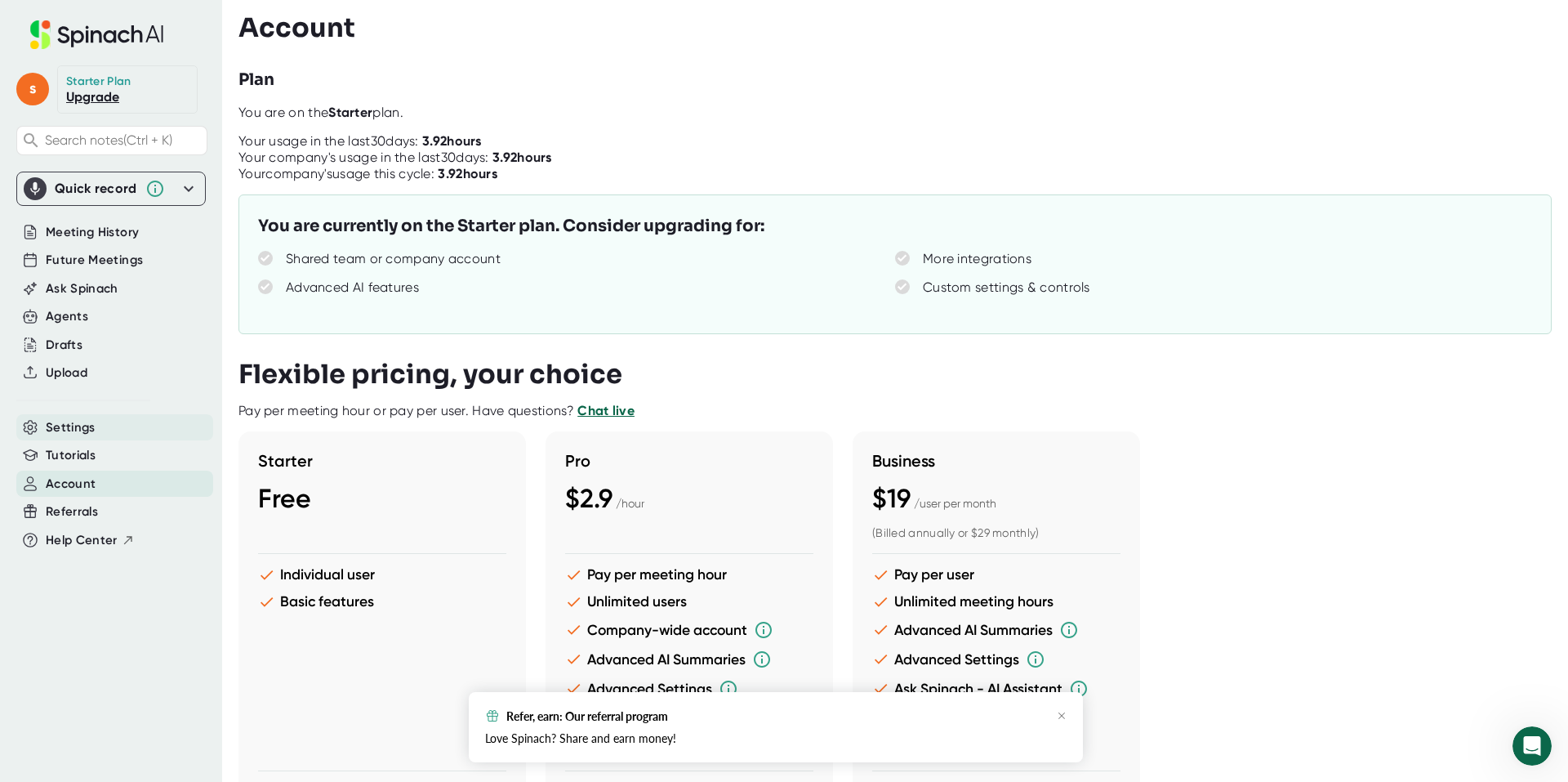
click at [73, 438] on div "Settings" at bounding box center [115, 428] width 197 height 27
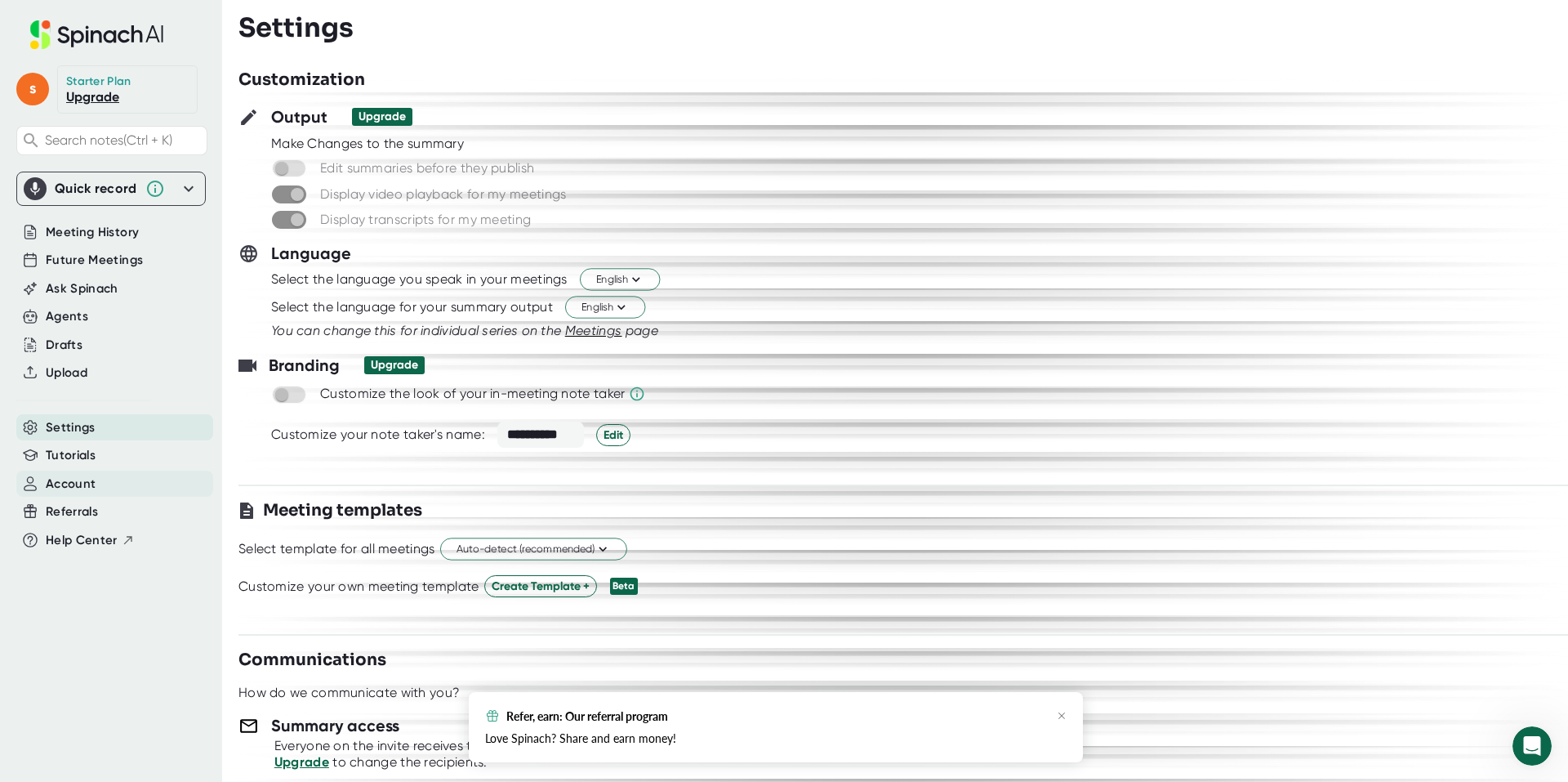
click at [73, 493] on span "Account" at bounding box center [70, 483] width 50 height 19
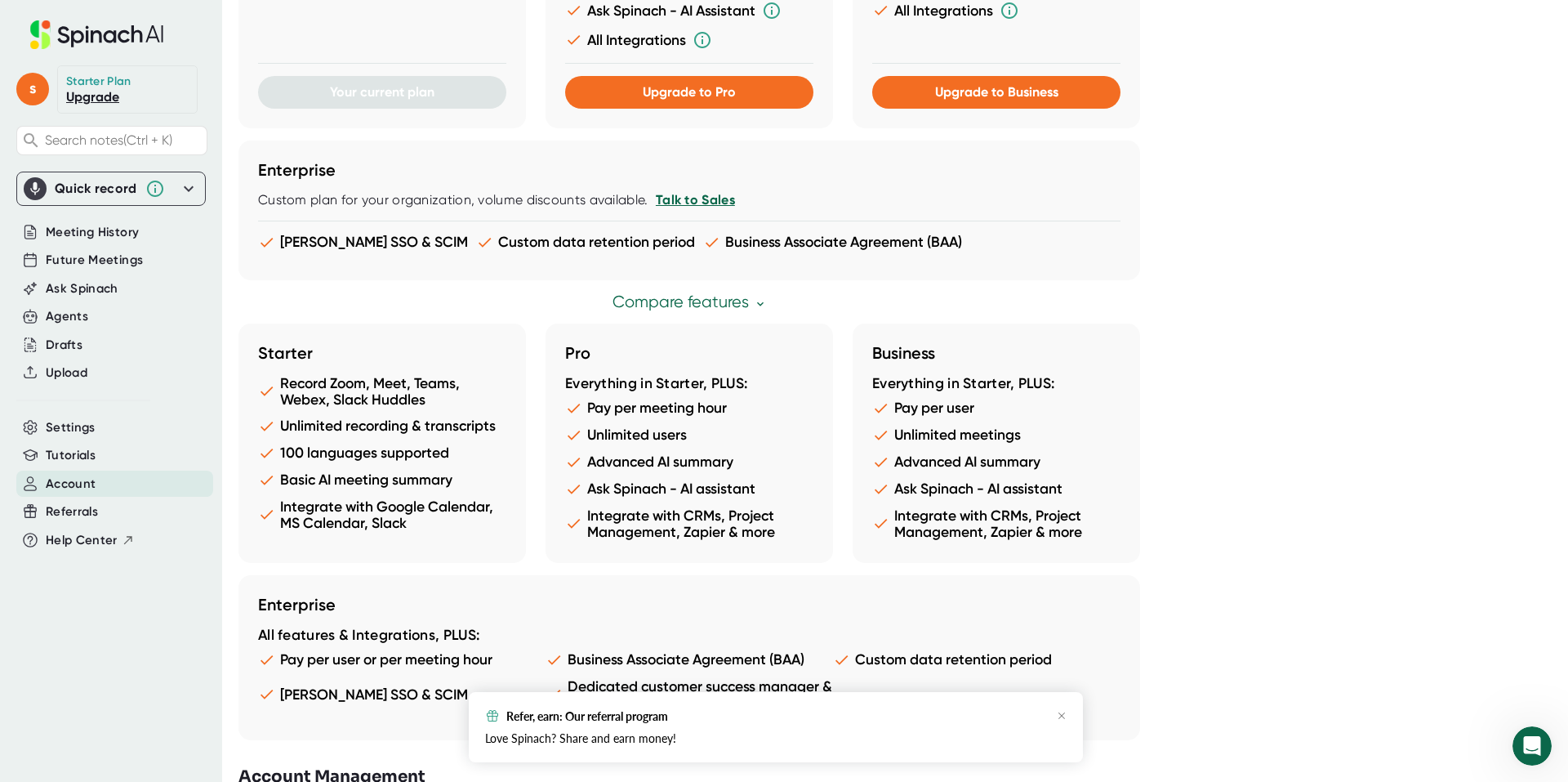
scroll to position [759, 0]
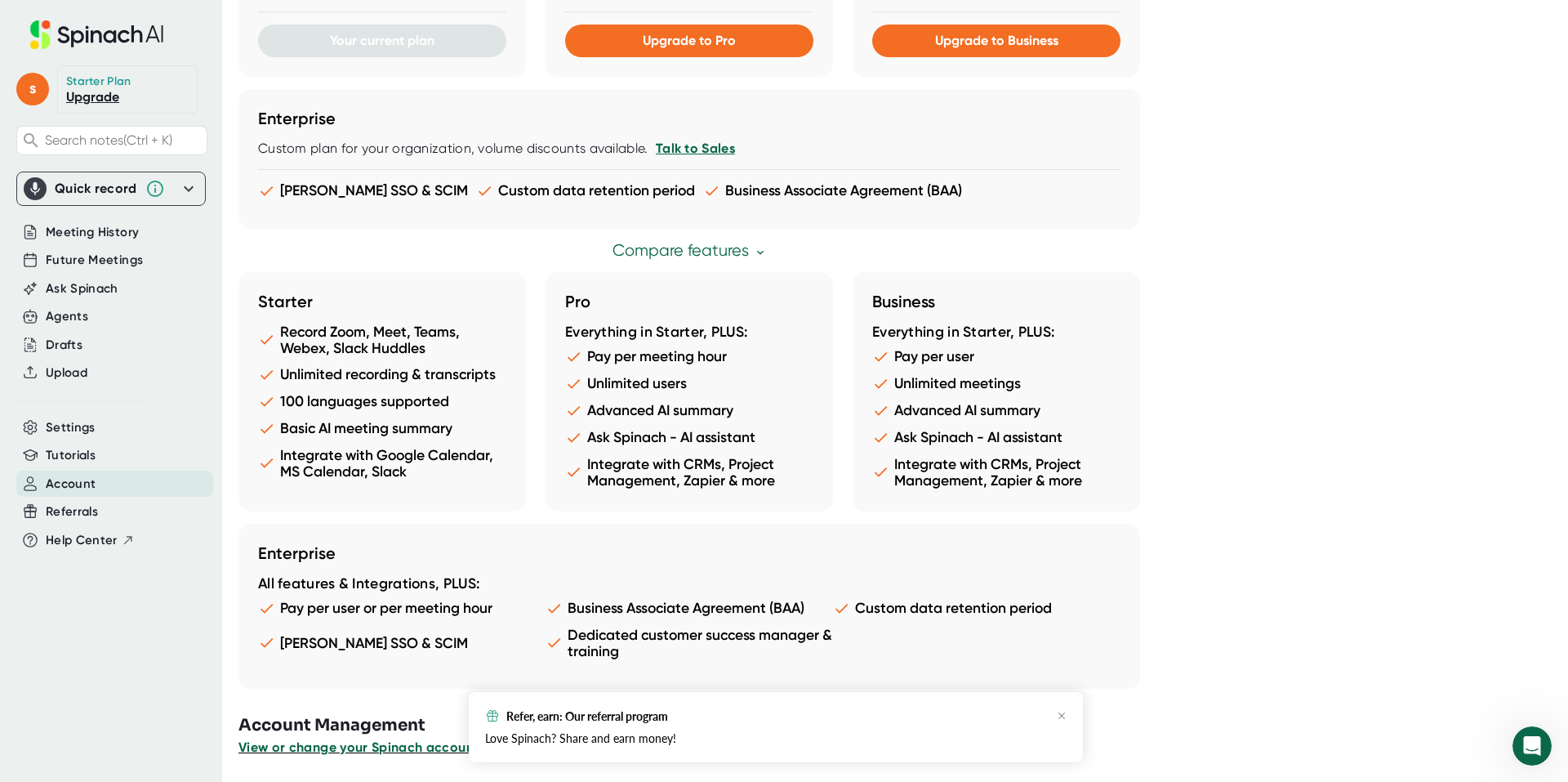
click at [366, 748] on span "View or change your Spinach account" at bounding box center [358, 747] width 240 height 16
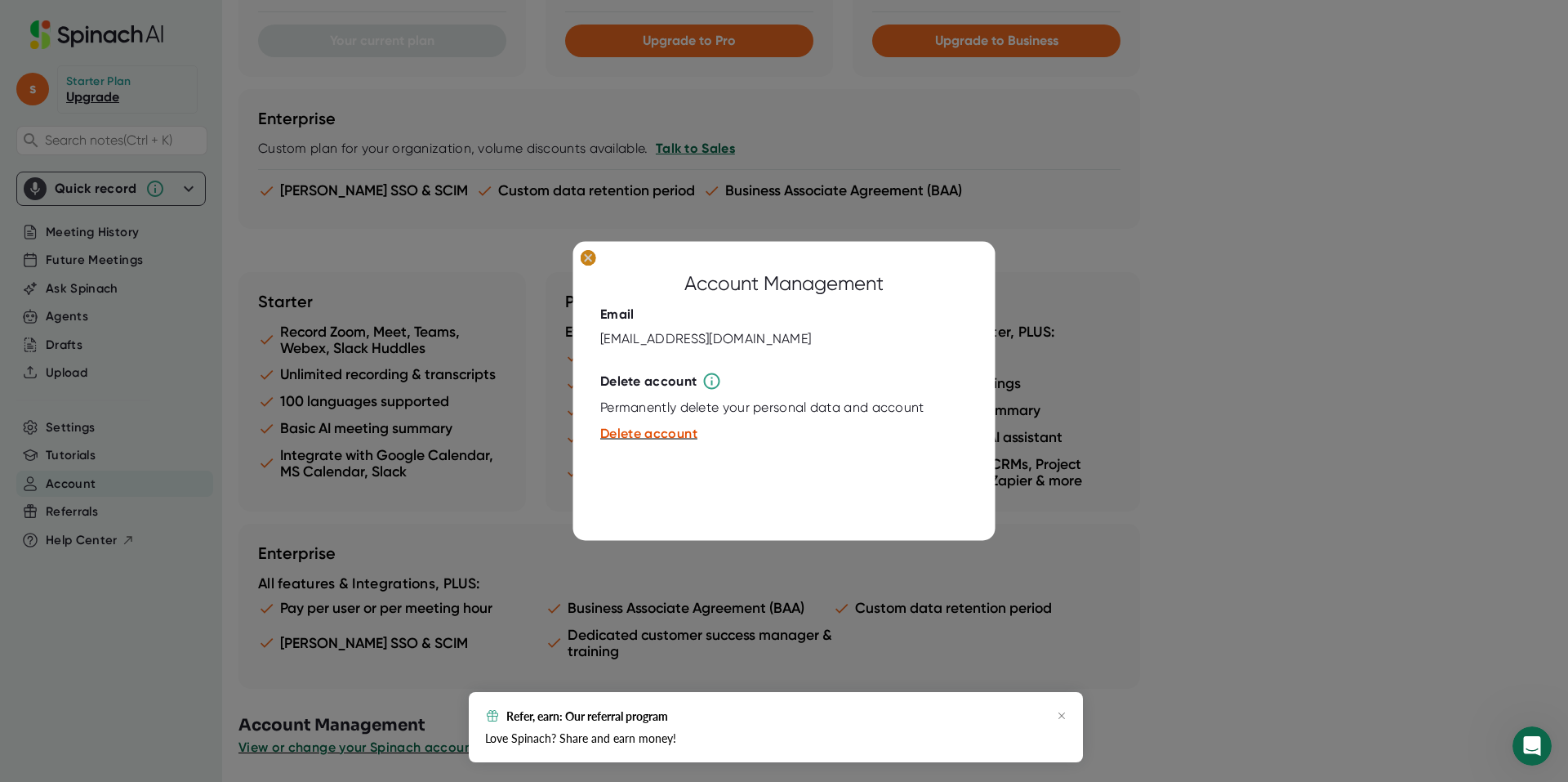
click at [589, 254] on icon at bounding box center [588, 258] width 8 height 8
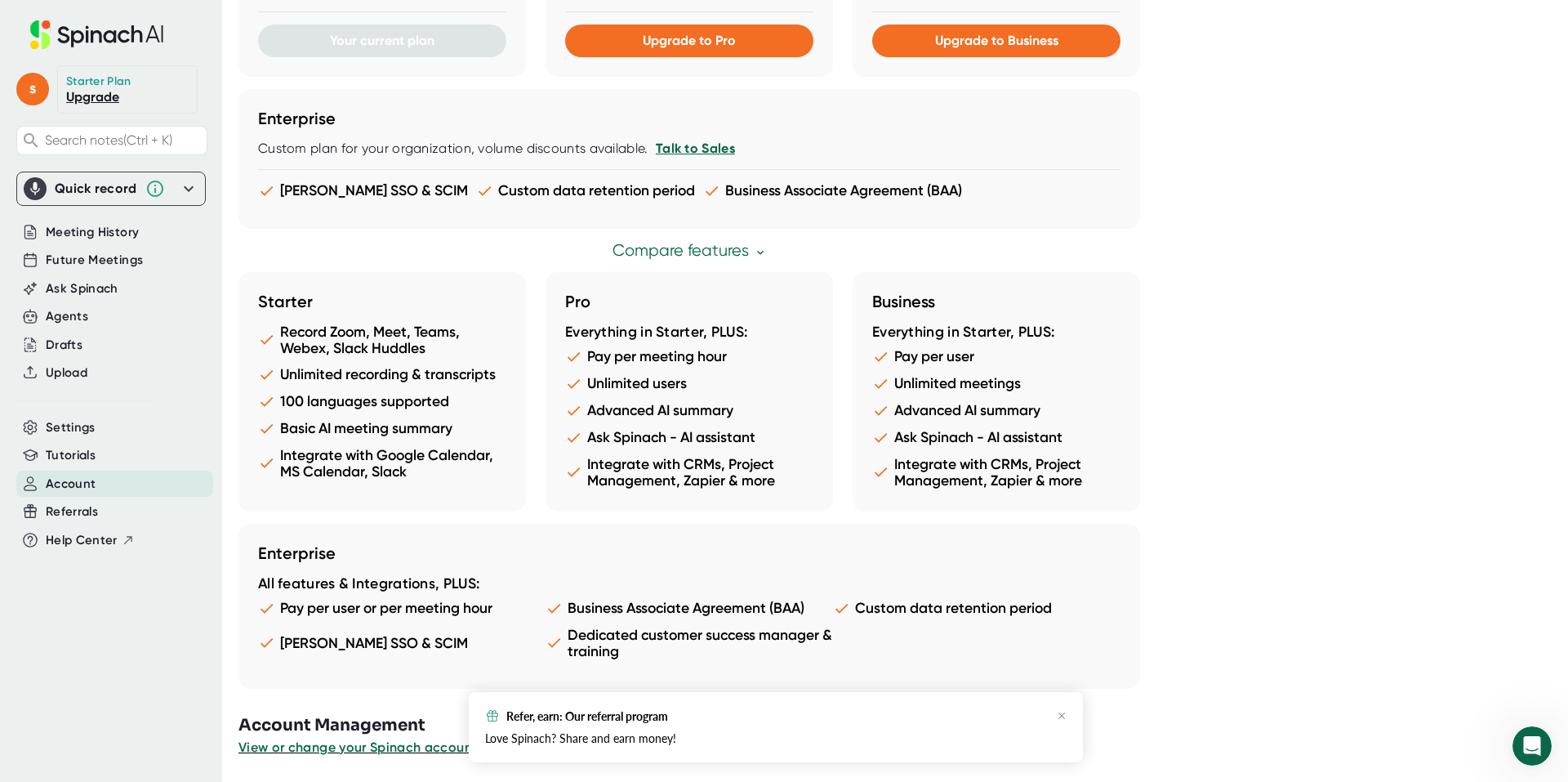
click at [113, 698] on div "s Starter Plan Upgrade Search notes (Ctrl + K) Quick record Include tab audio S…" at bounding box center [111, 381] width 222 height 762
click at [109, 656] on div "s Starter Plan Upgrade Search notes (Ctrl + K) Quick record Include tab audio S…" at bounding box center [111, 381] width 222 height 762
click at [106, 712] on div "s Starter Plan Upgrade Search notes (Ctrl + K) Quick record Include tab audio S…" at bounding box center [111, 381] width 222 height 762
click at [71, 437] on span "Settings" at bounding box center [70, 427] width 50 height 19
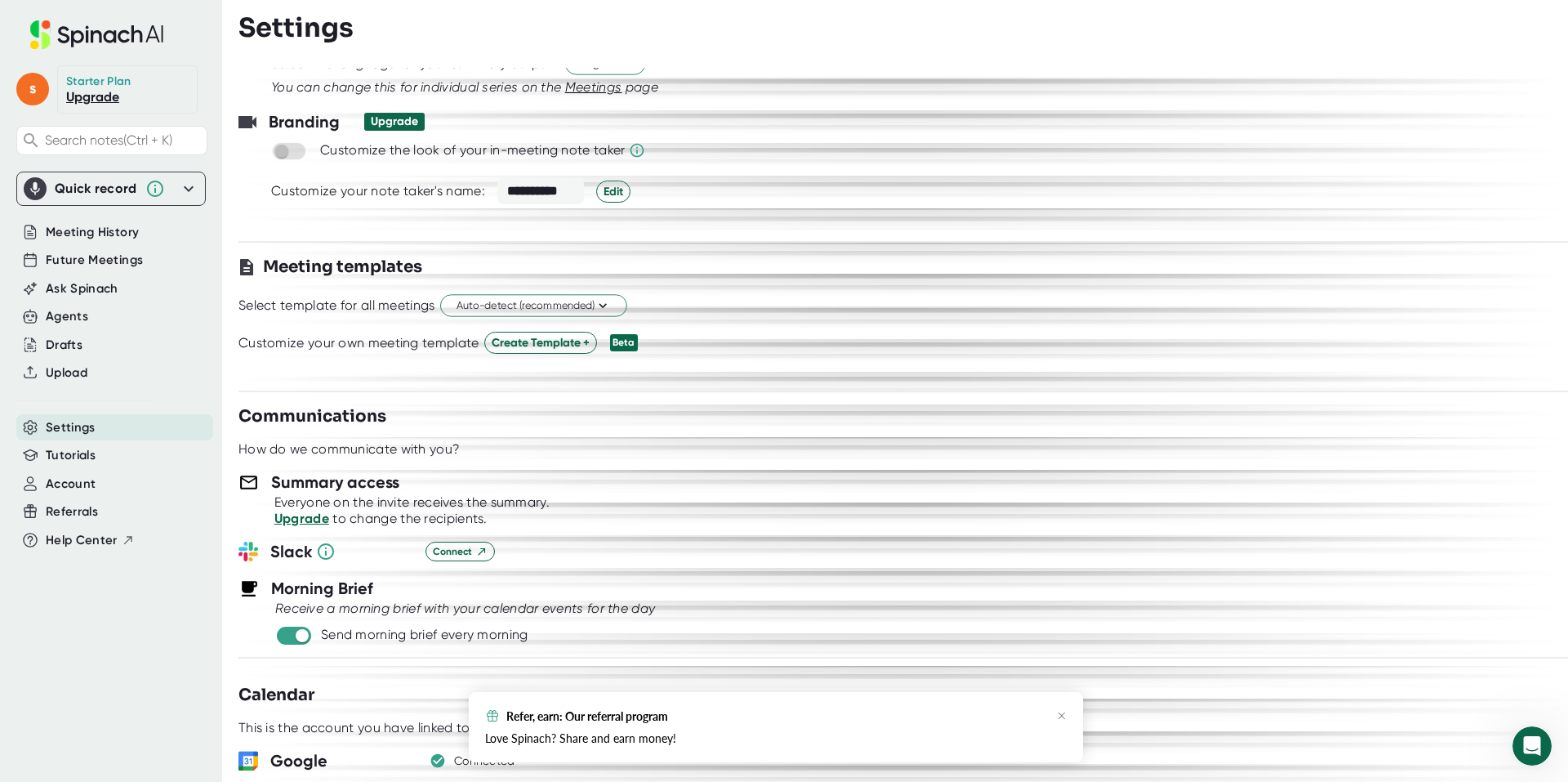
scroll to position [327, 0]
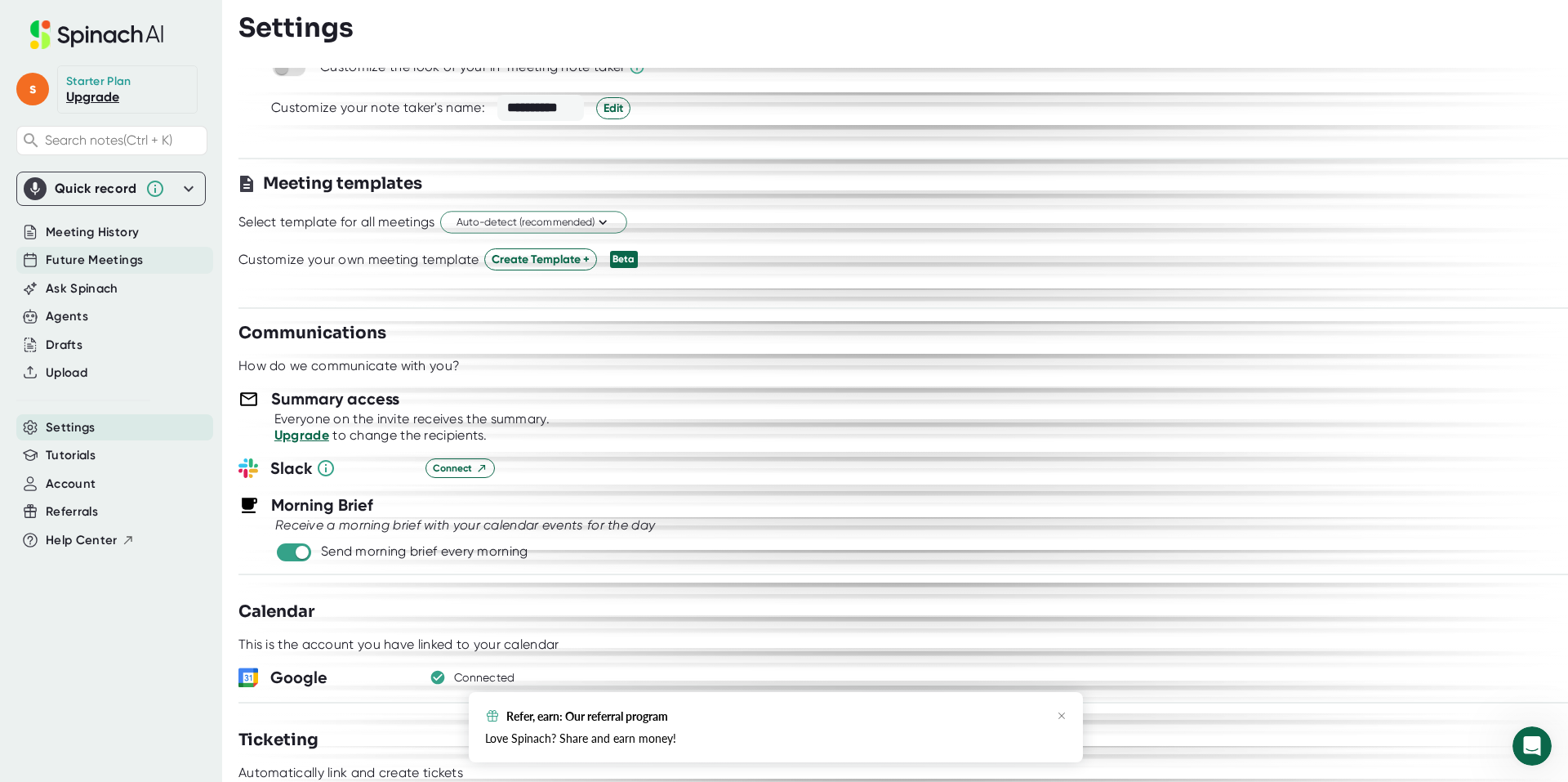
click at [93, 269] on span "Future Meetings" at bounding box center [94, 259] width 97 height 19
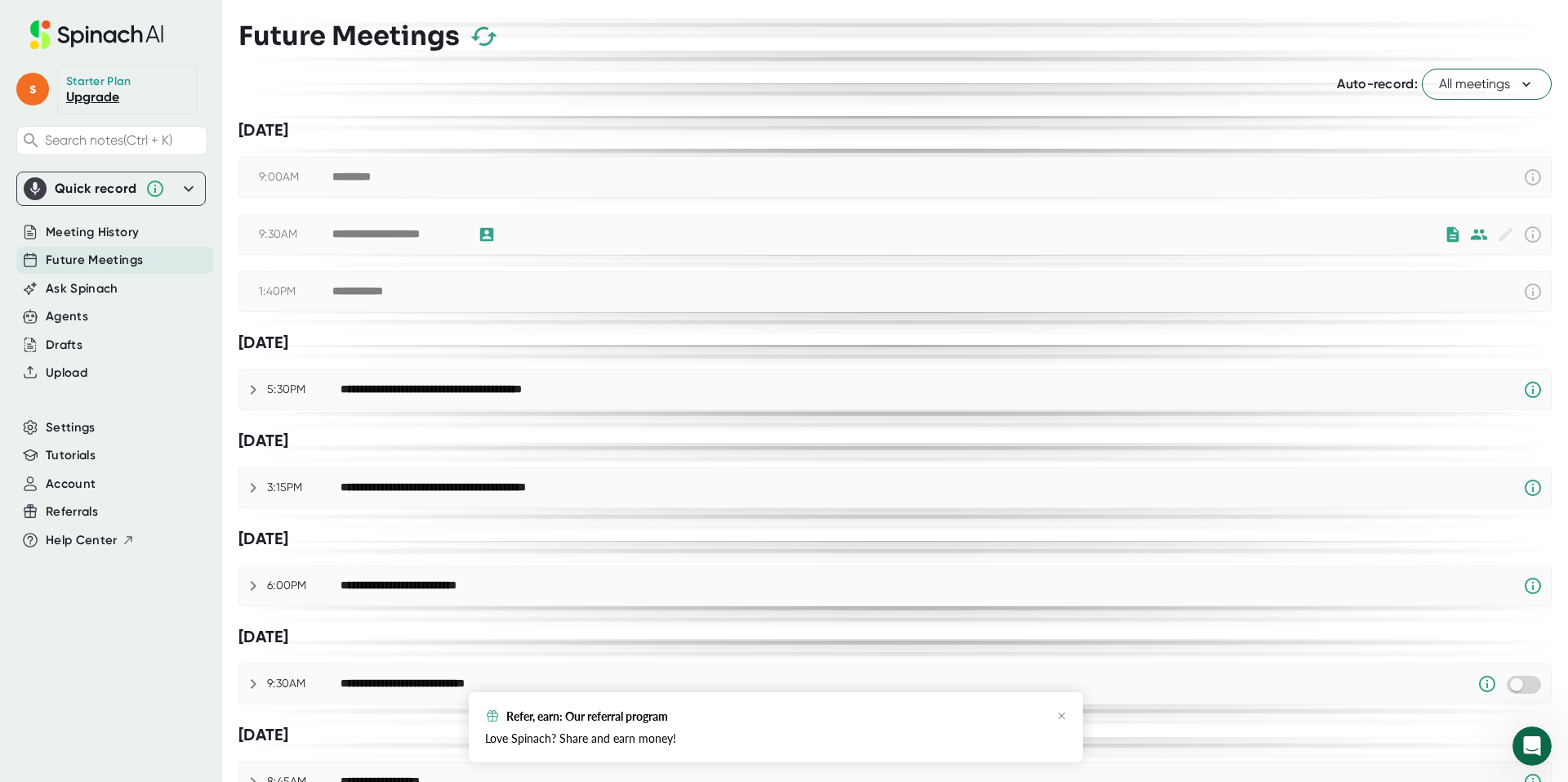
click at [1501, 84] on span "All meetings" at bounding box center [1487, 84] width 96 height 20
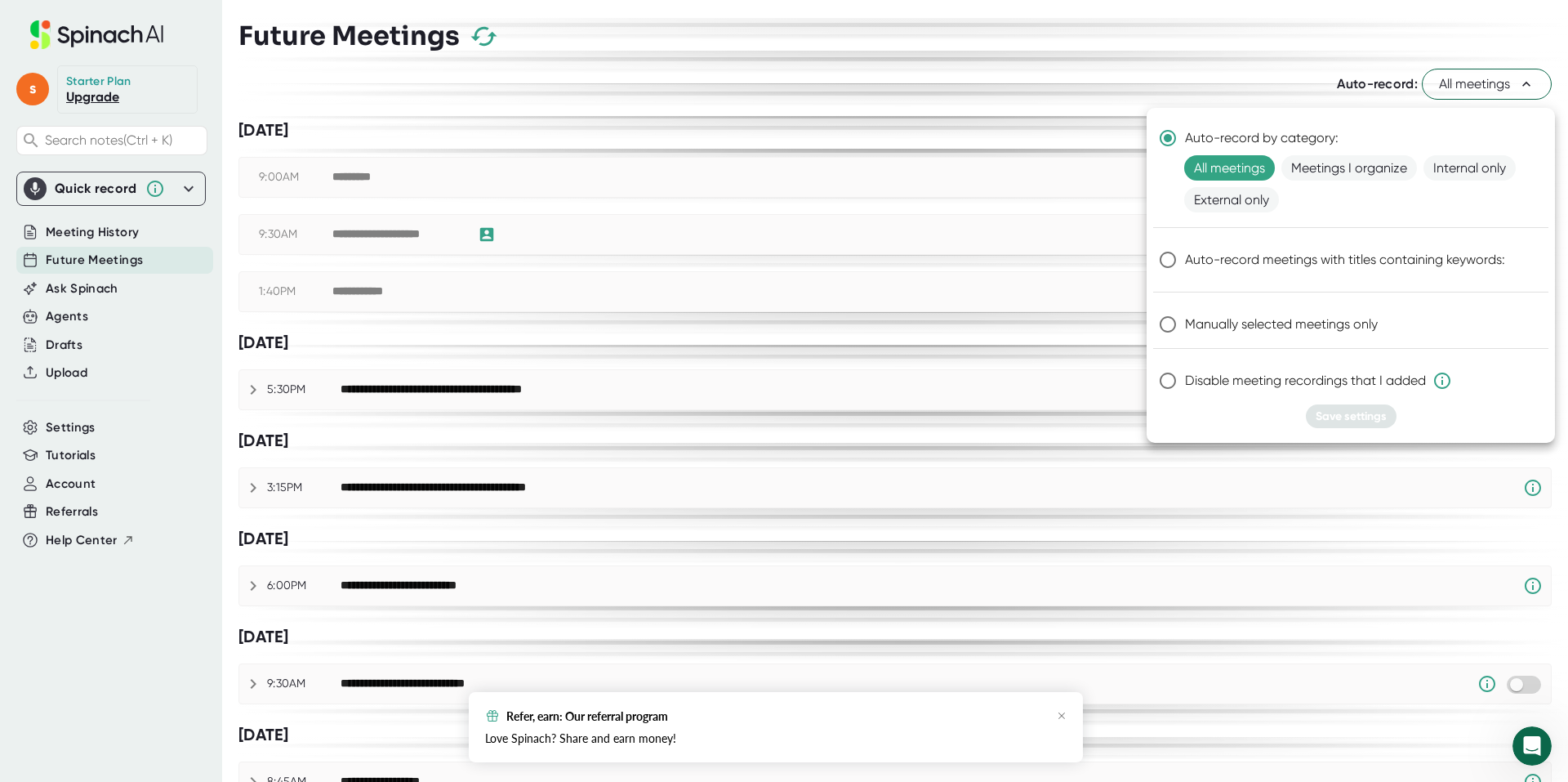
click at [1172, 342] on input "Manually selected meetings only" at bounding box center [1168, 324] width 34 height 34
radio input "true"
click at [1340, 423] on span "Save settings" at bounding box center [1351, 416] width 71 height 14
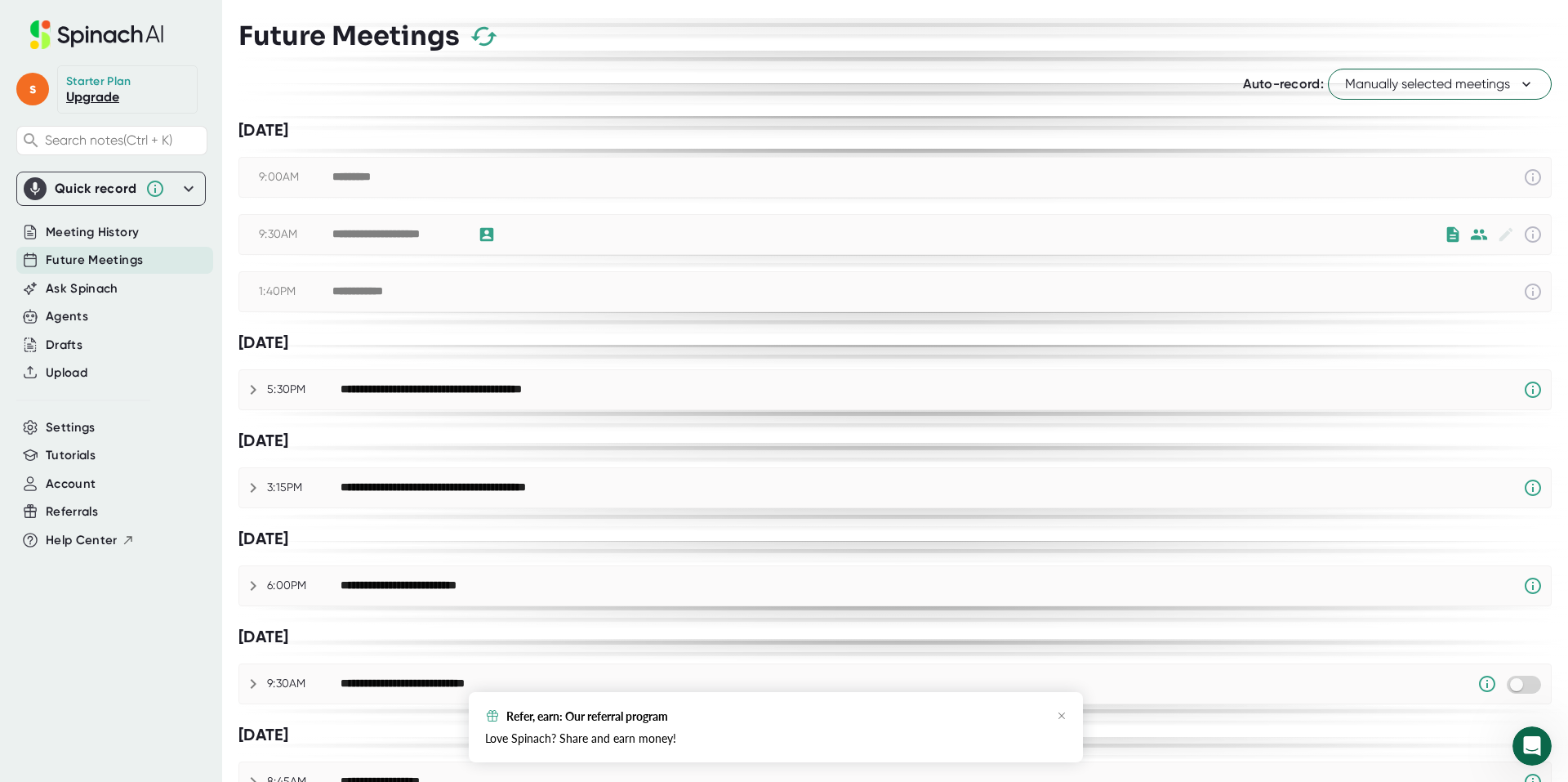
click at [106, 269] on span "Future Meetings" at bounding box center [94, 259] width 97 height 19
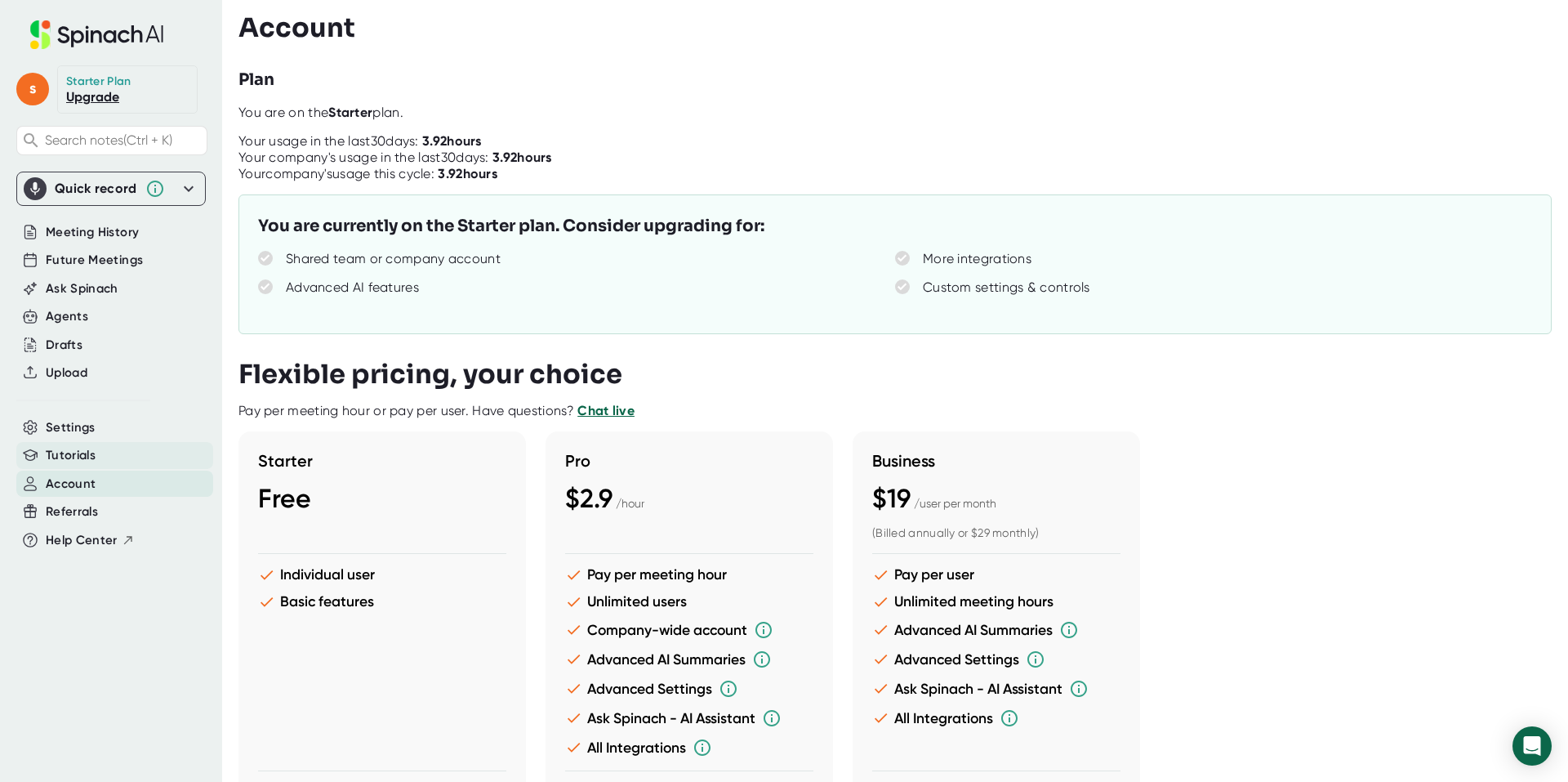
click at [80, 465] on span "Tutorials" at bounding box center [70, 455] width 50 height 19
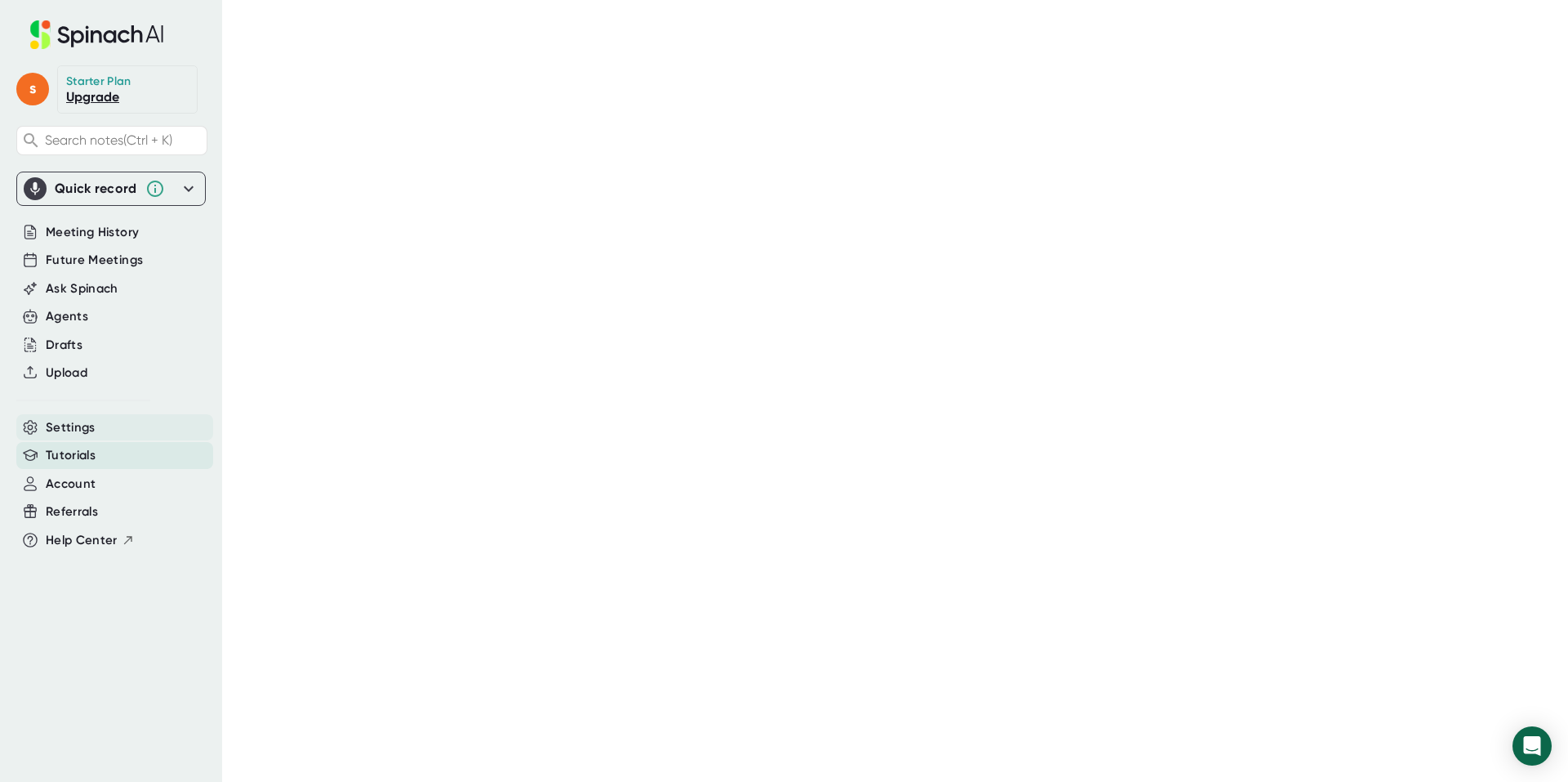
click at [84, 437] on span "Settings" at bounding box center [70, 427] width 50 height 19
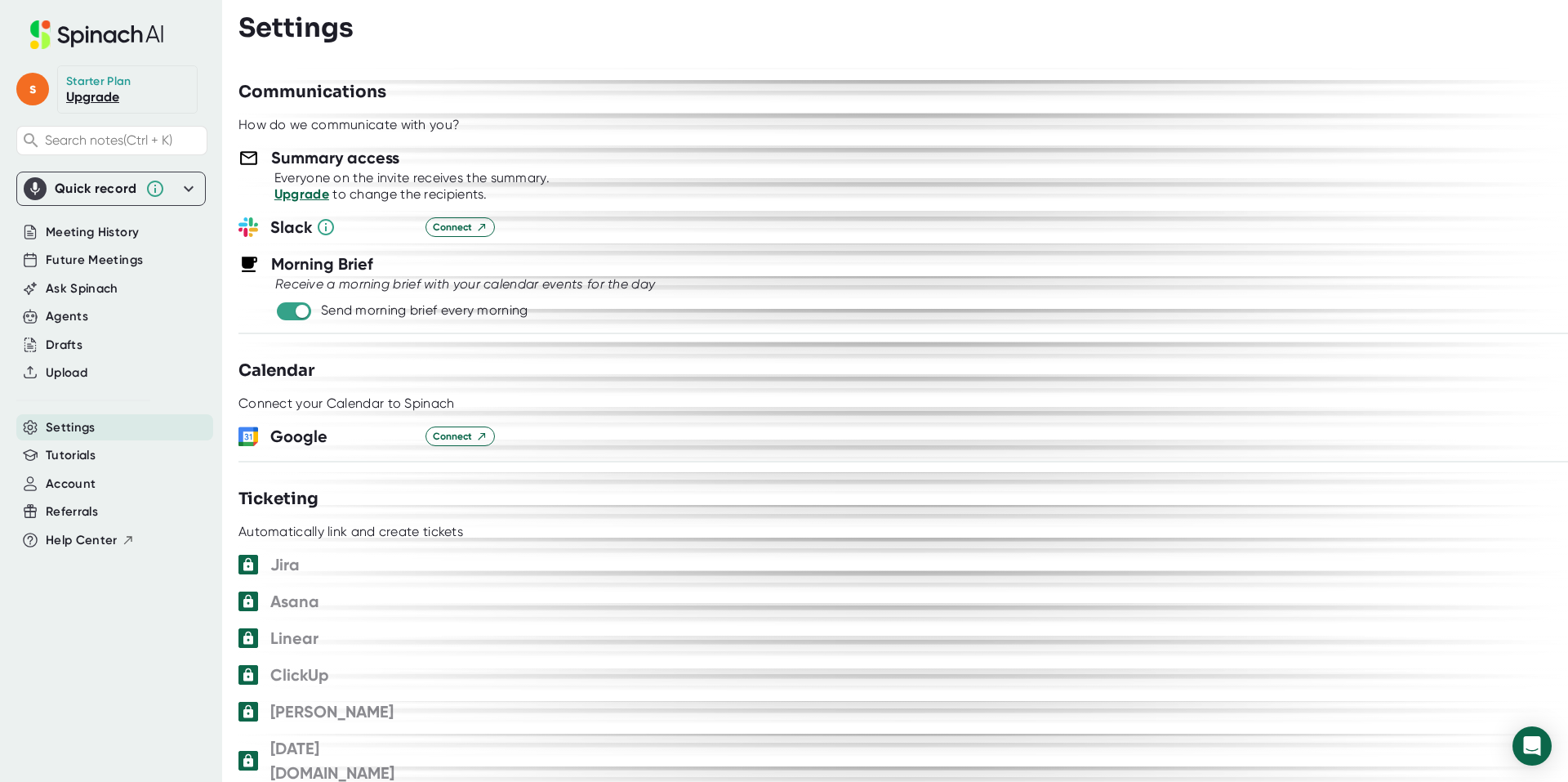
scroll to position [643, 0]
click at [1022, 436] on div "**********" at bounding box center [903, 424] width 1329 height 713
drag, startPoint x: 802, startPoint y: 323, endPoint x: 885, endPoint y: 342, distance: 85.1
click at [811, 318] on div "Send morning brief every morning" at bounding box center [903, 308] width 1329 height 20
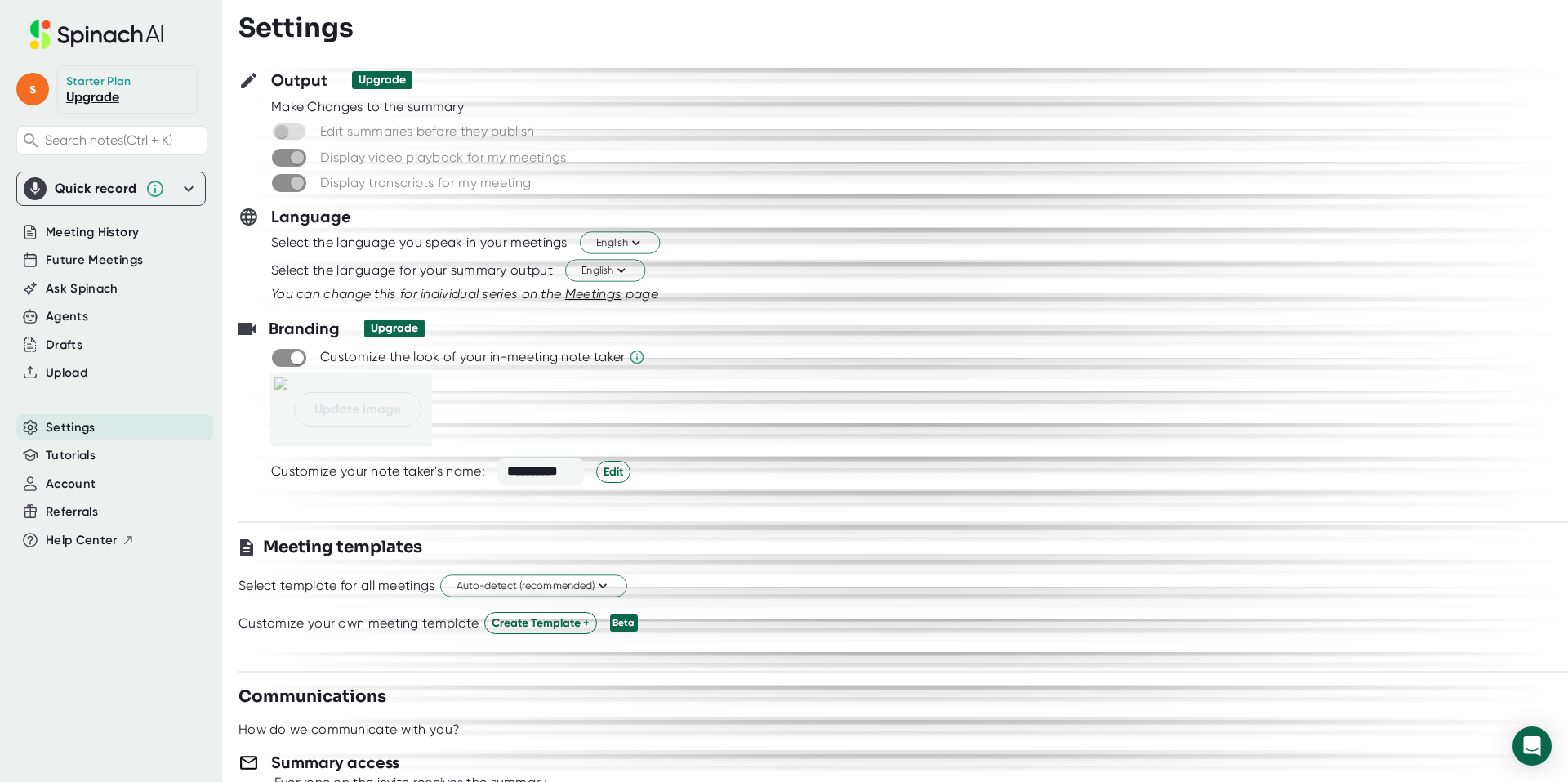
scroll to position [0, 0]
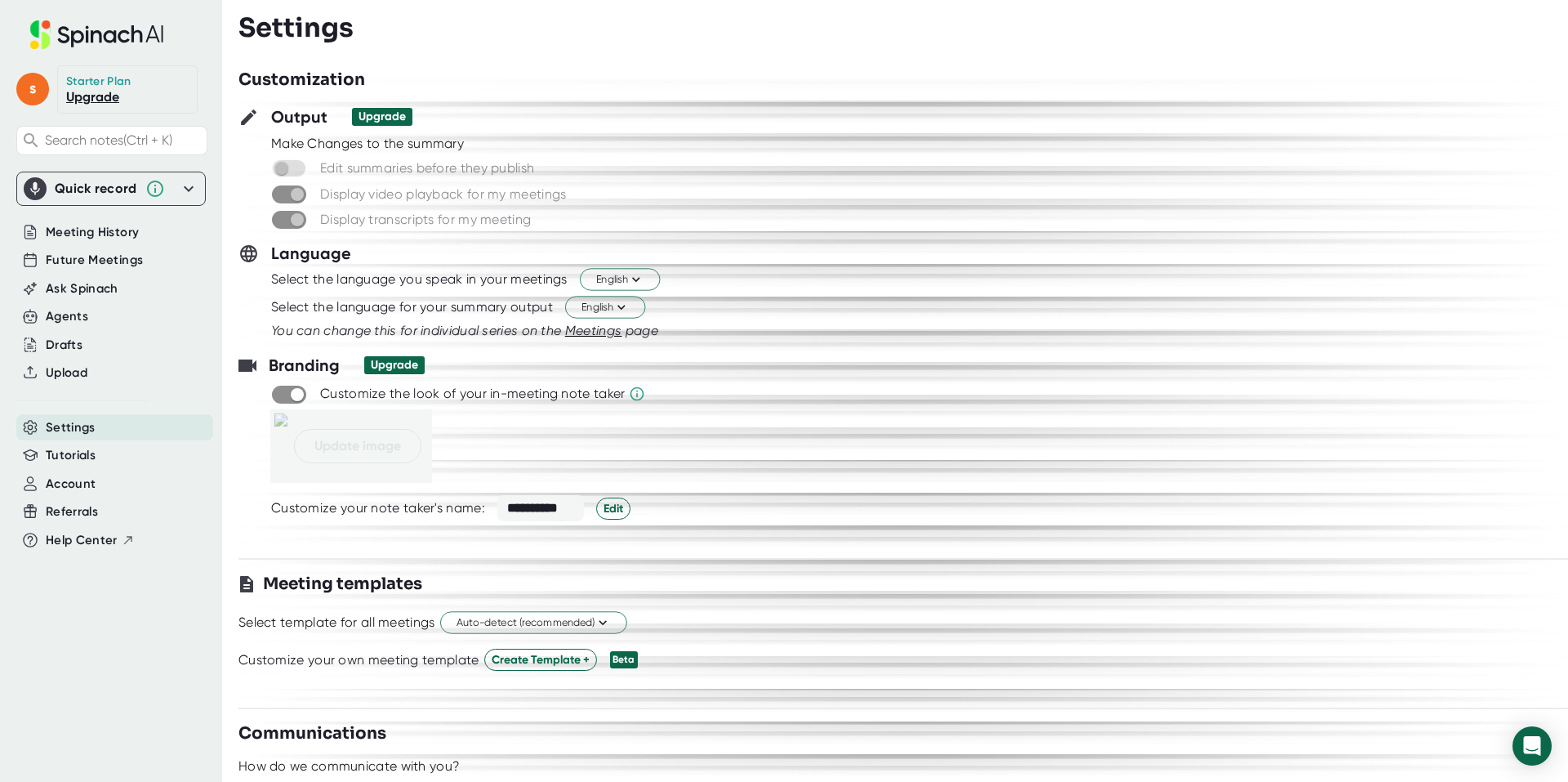
click at [940, 338] on div "You can change this for individual series on the Meetings page" at bounding box center [919, 331] width 1297 height 20
click at [77, 242] on span "Meeting History" at bounding box center [92, 232] width 93 height 19
